Goal: Task Accomplishment & Management: Manage account settings

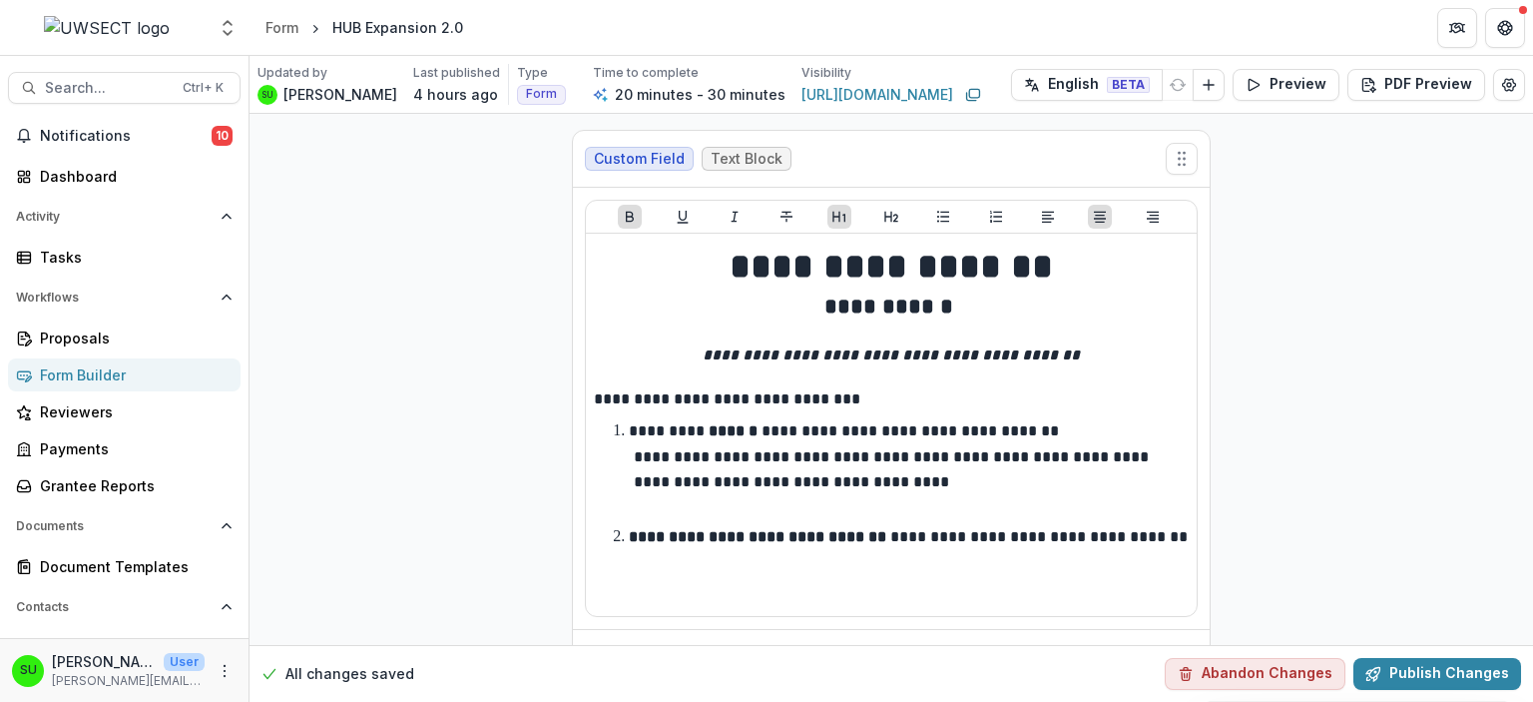
scroll to position [6319, 0]
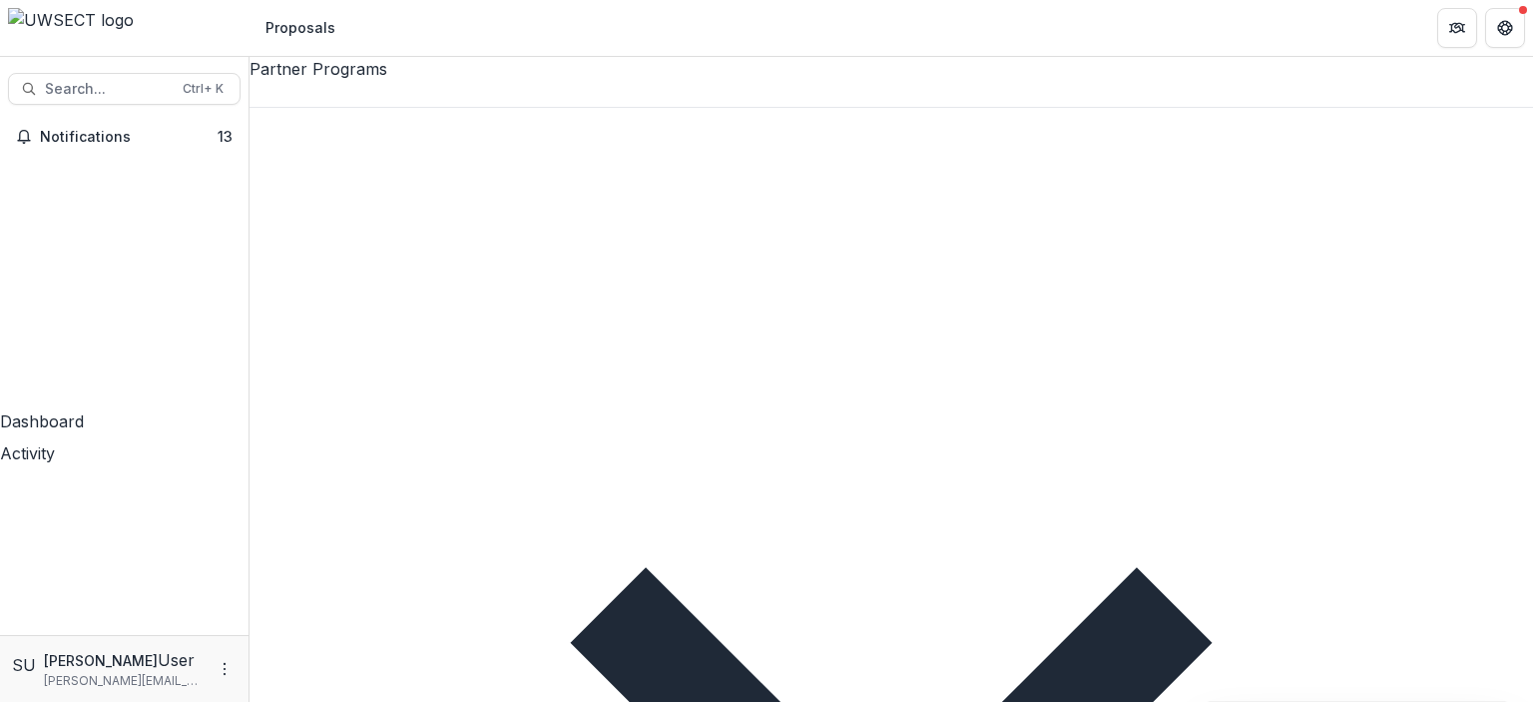
click at [343, 99] on div at bounding box center [891, 94] width 1283 height 26
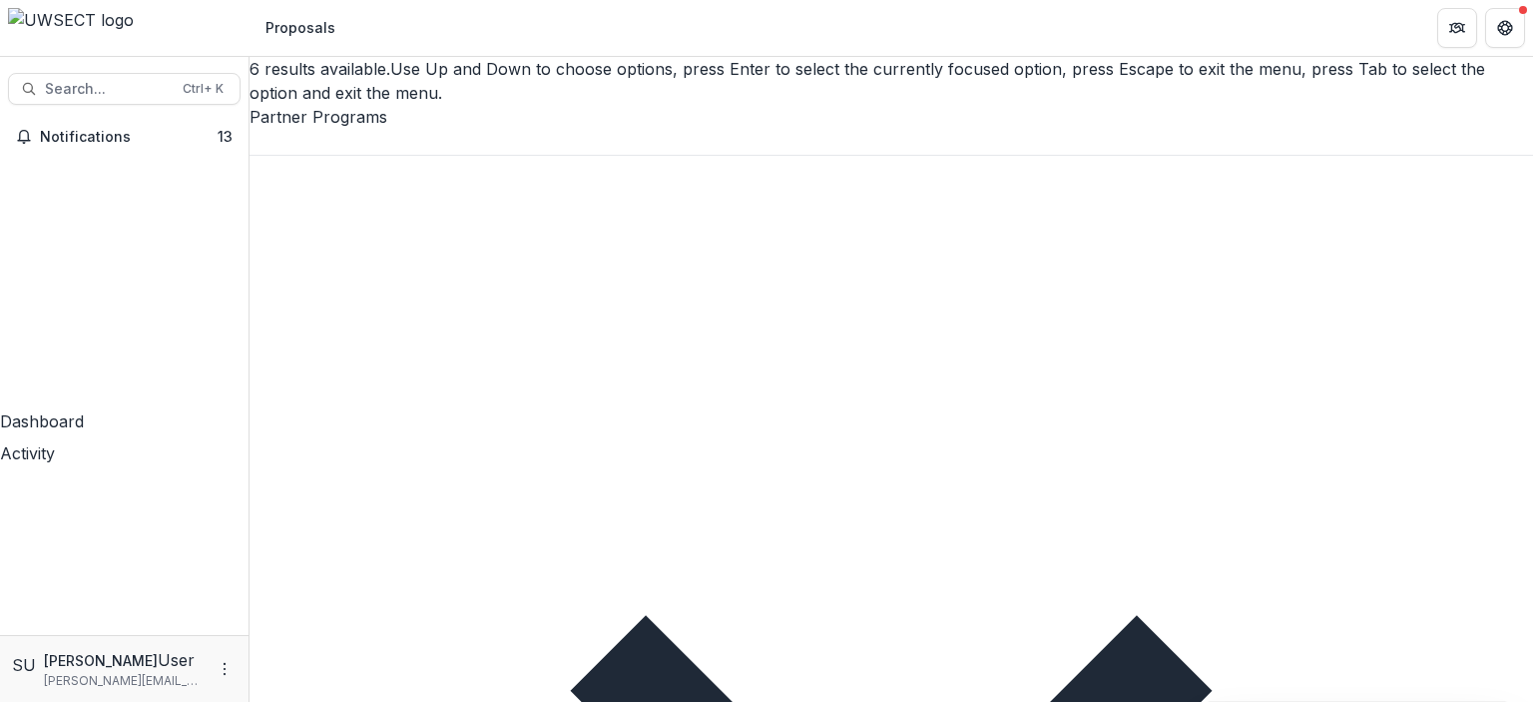
click at [375, 701] on div "State Grants (Monthly)" at bounding box center [766, 714] width 1533 height 24
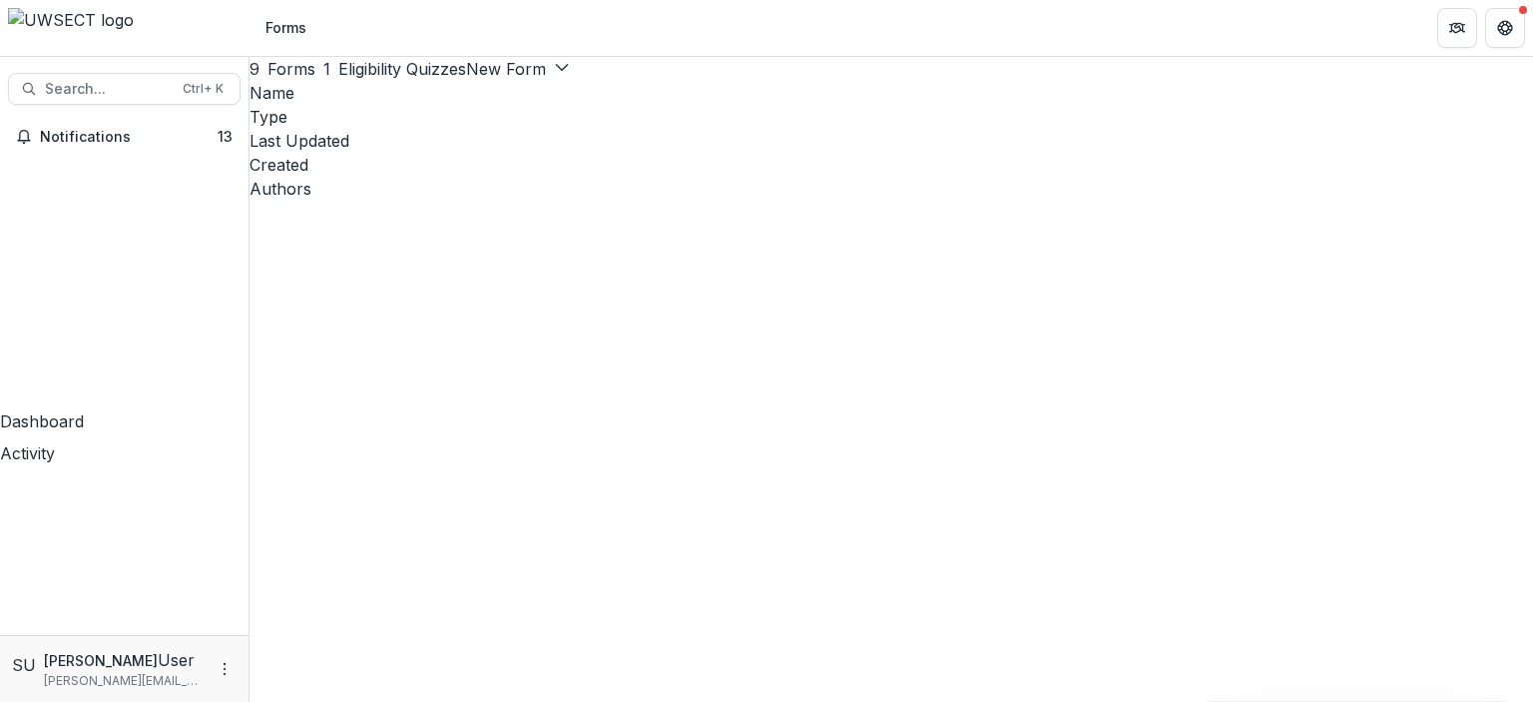
click at [1396, 333] on button "Copy Public Link" at bounding box center [1395, 334] width 214 height 33
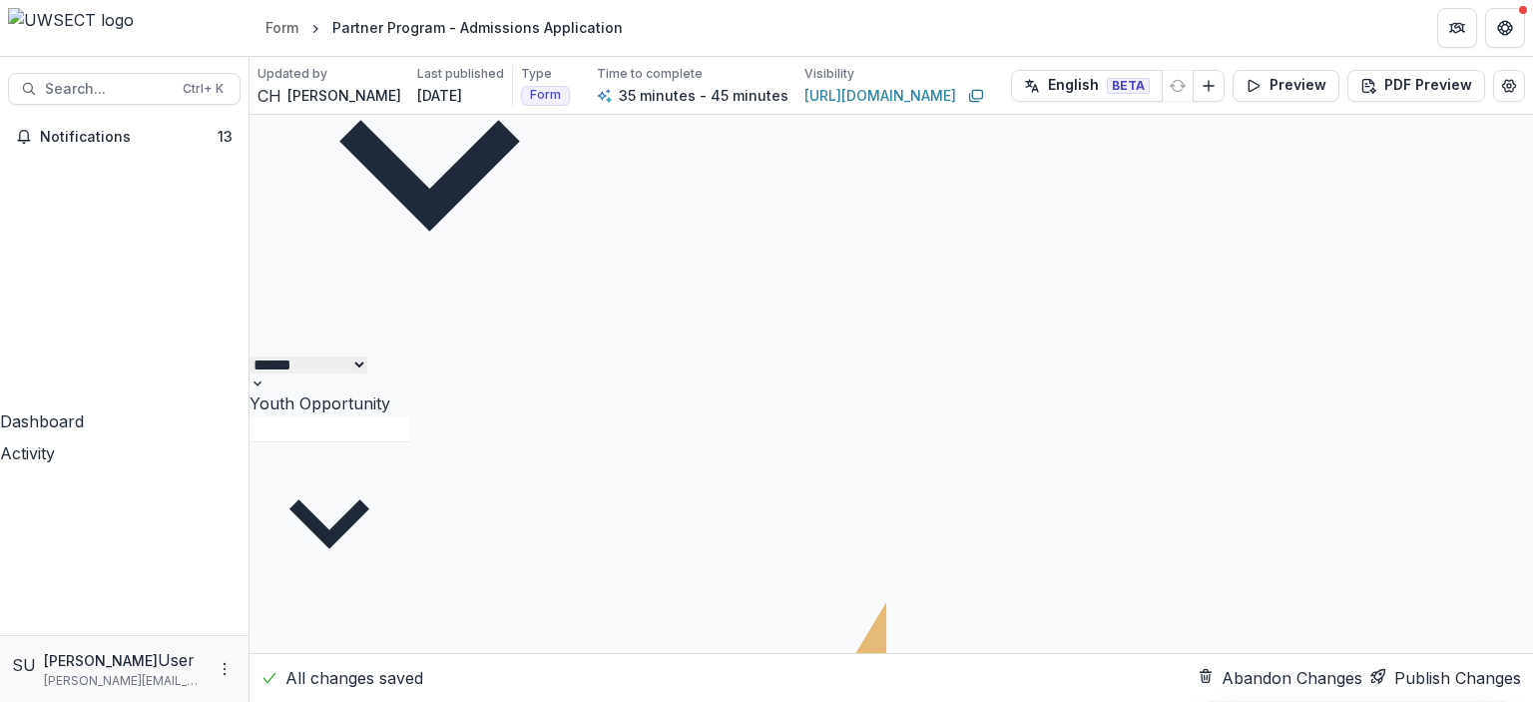
scroll to position [10570, 0]
